Goal: Use online tool/utility: Utilize a website feature to perform a specific function

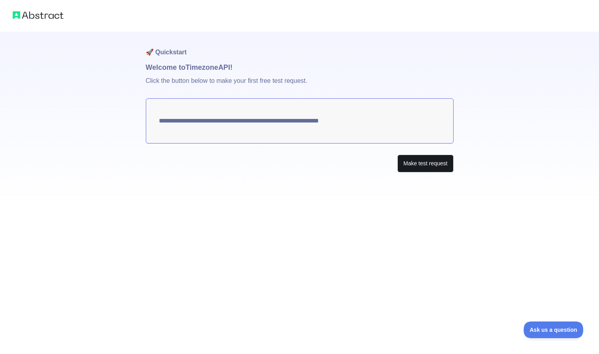
click at [433, 166] on button "Make test request" at bounding box center [426, 164] width 56 height 18
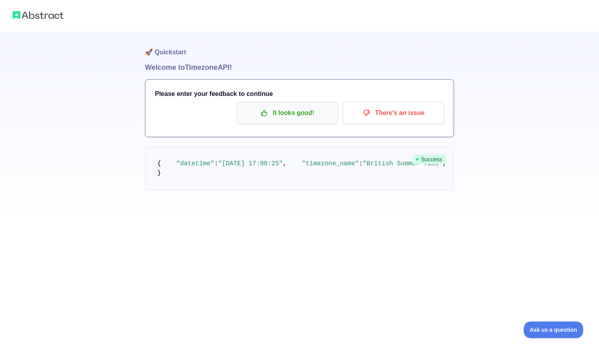
click at [318, 118] on p "It looks good!" at bounding box center [288, 112] width 90 height 13
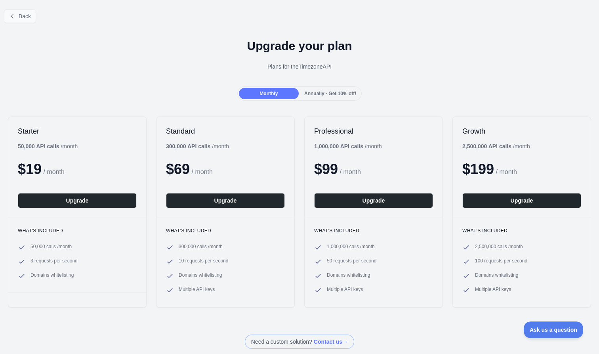
click at [21, 17] on span "Back" at bounding box center [25, 16] width 12 height 6
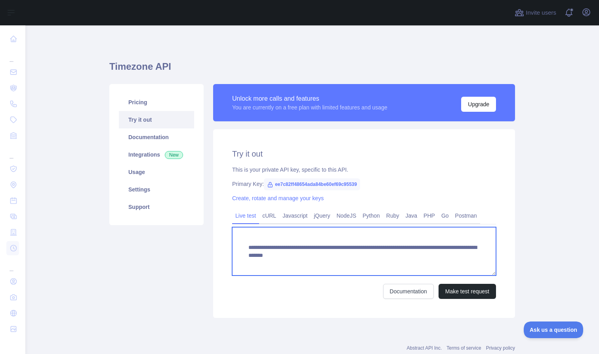
click at [333, 253] on textarea "**********" at bounding box center [364, 251] width 264 height 48
